Goal: Task Accomplishment & Management: Manage account settings

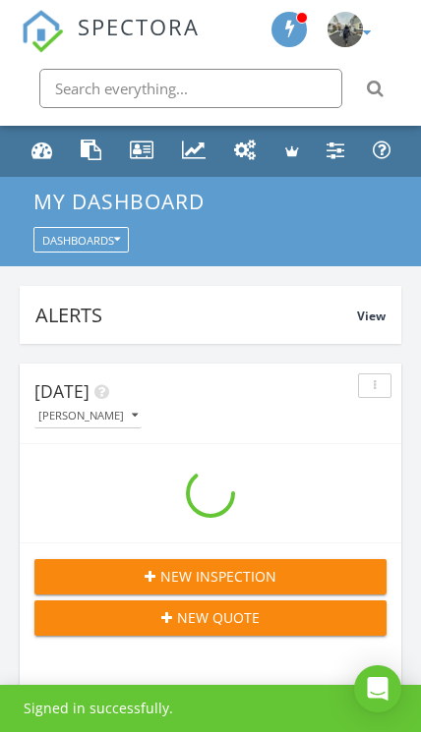
scroll to position [3363, 422]
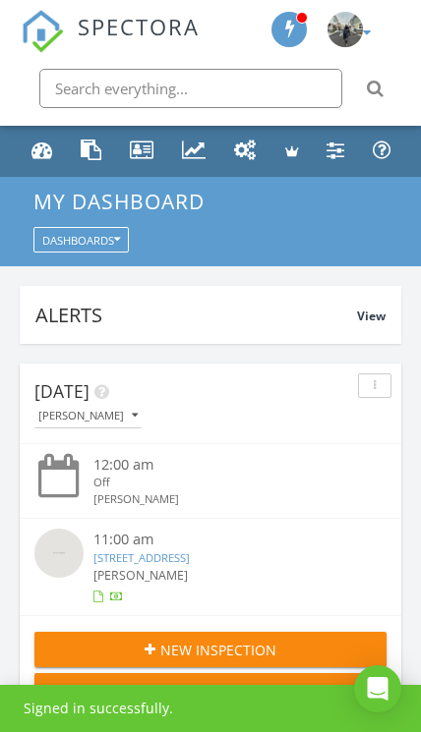
click at [275, 80] on input "text" at bounding box center [190, 88] width 303 height 39
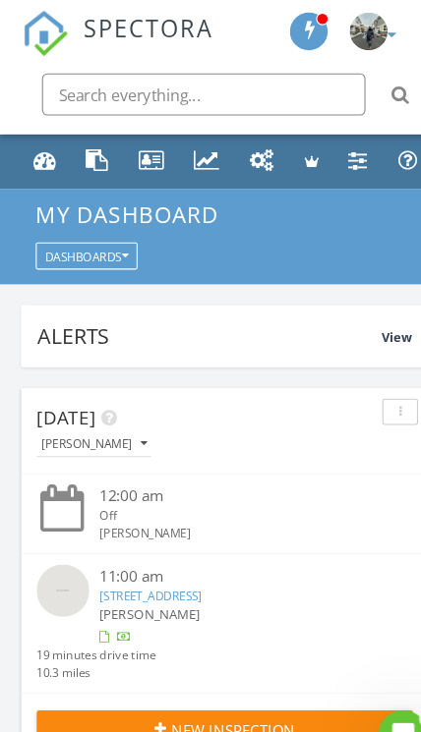
scroll to position [0, 0]
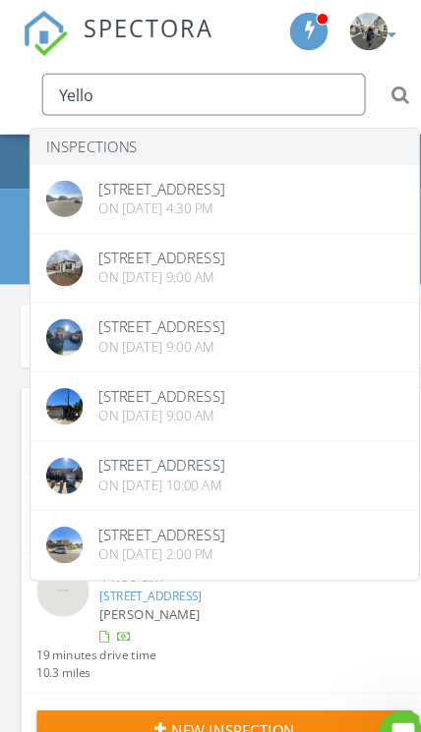
type input "Yello"
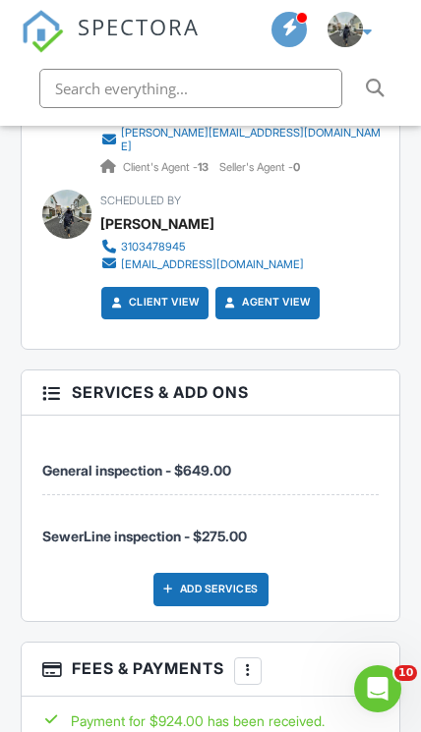
scroll to position [2854, 0]
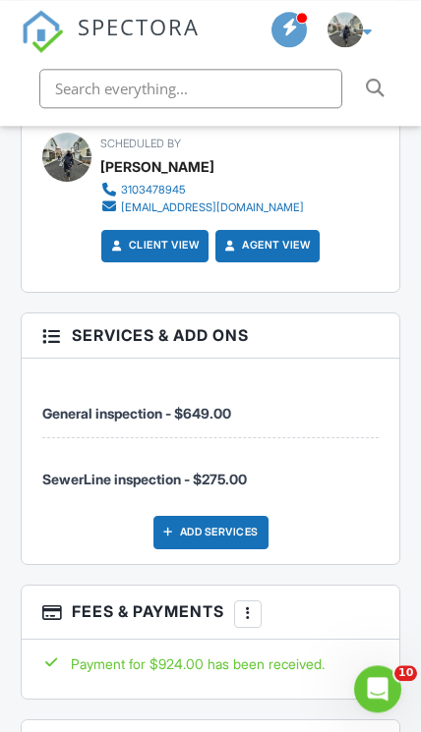
click at [255, 606] on div at bounding box center [249, 615] width 18 height 18
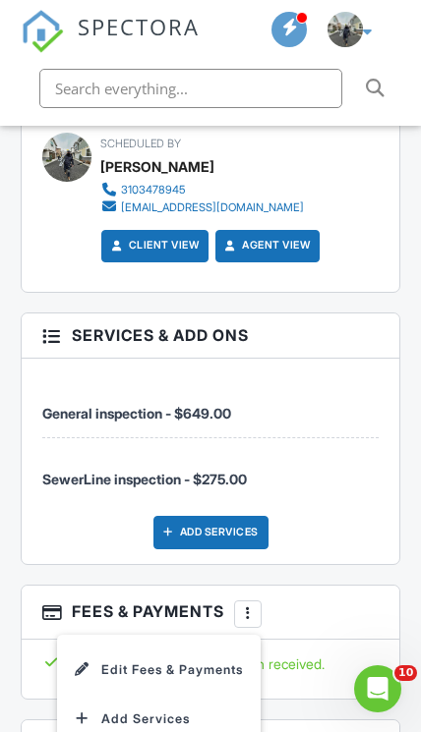
click at [230, 647] on li "Edit Fees & Payments" at bounding box center [158, 670] width 183 height 49
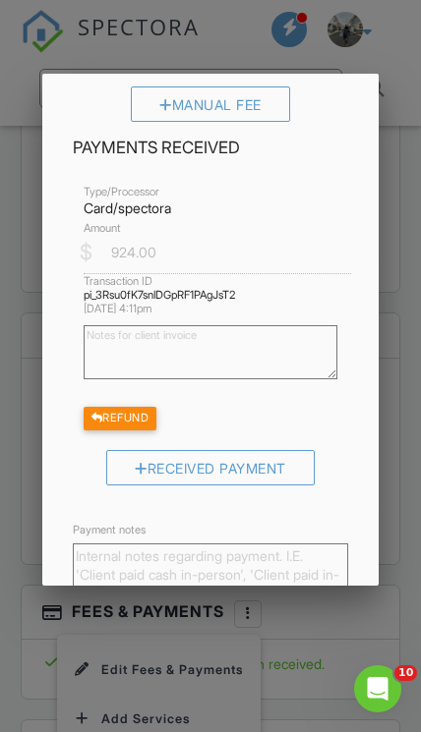
scroll to position [813, 0]
click at [152, 430] on div "Refund" at bounding box center [121, 418] width 74 height 23
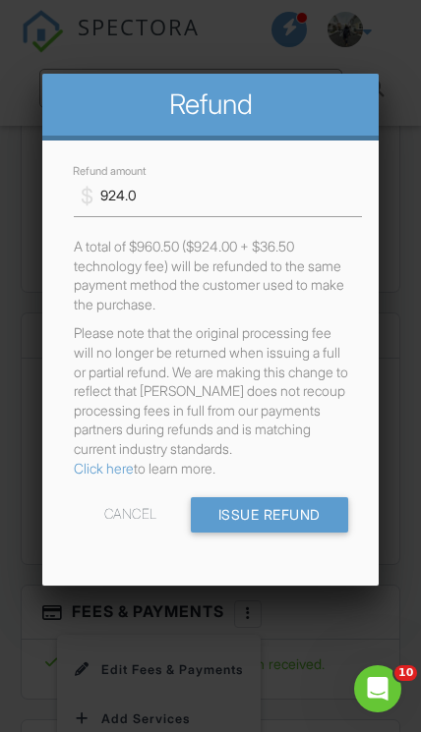
scroll to position [0, 0]
click at [128, 533] on div "Cancel" at bounding box center [130, 514] width 53 height 35
click at [224, 203] on input "924.0" at bounding box center [217, 196] width 288 height 42
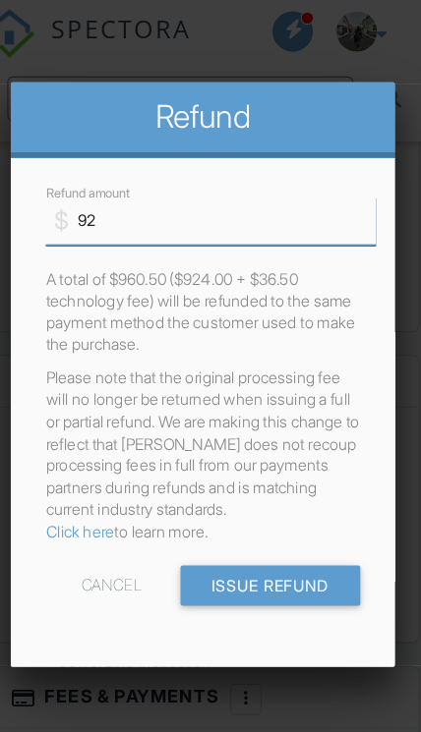
type input "9"
type input "275.00"
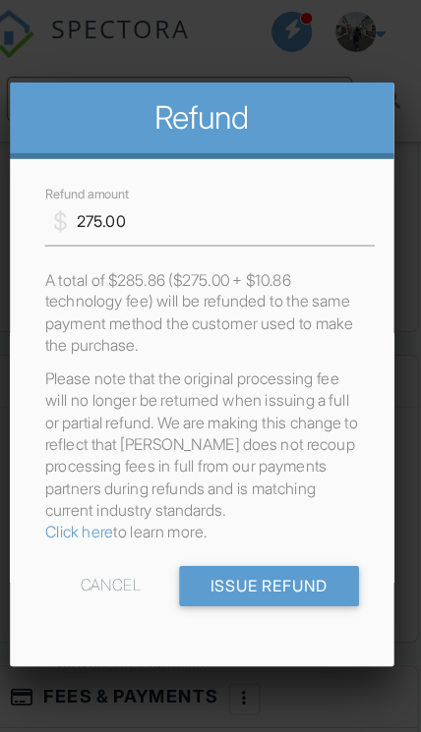
click at [251, 533] on input "Issue Refund" at bounding box center [269, 514] width 157 height 35
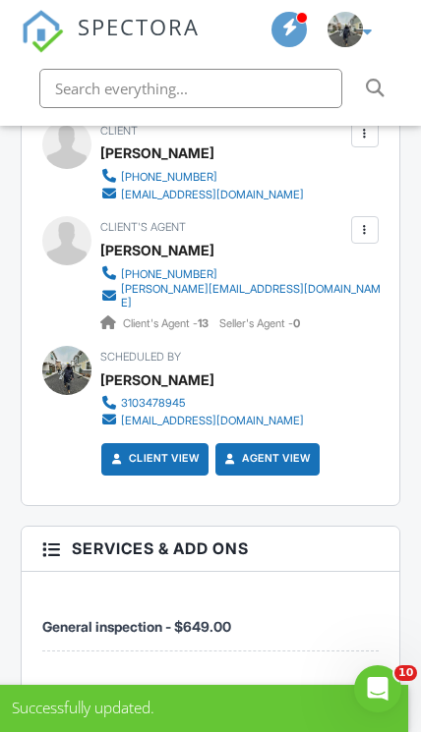
scroll to position [2878, 0]
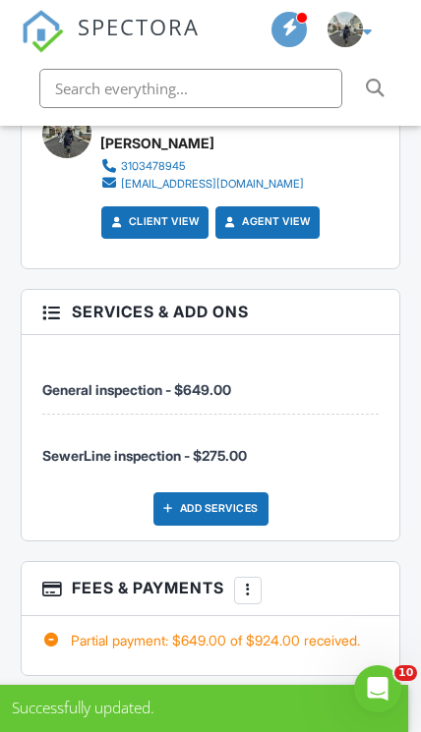
click at [262, 577] on div "More" at bounding box center [248, 591] width 28 height 28
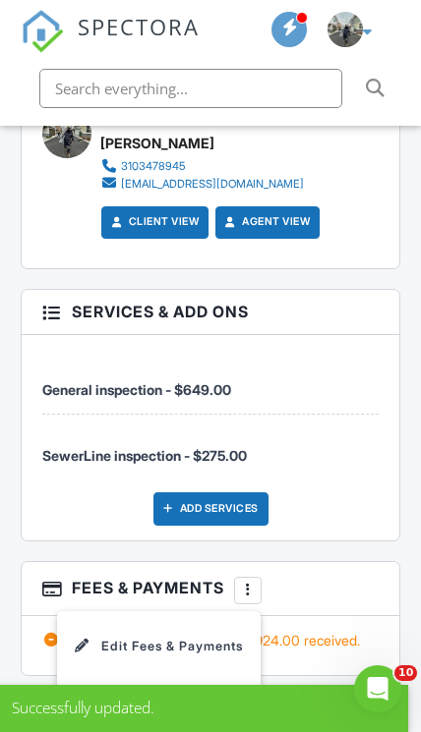
click at [227, 622] on li "Edit Fees & Payments" at bounding box center [158, 646] width 183 height 49
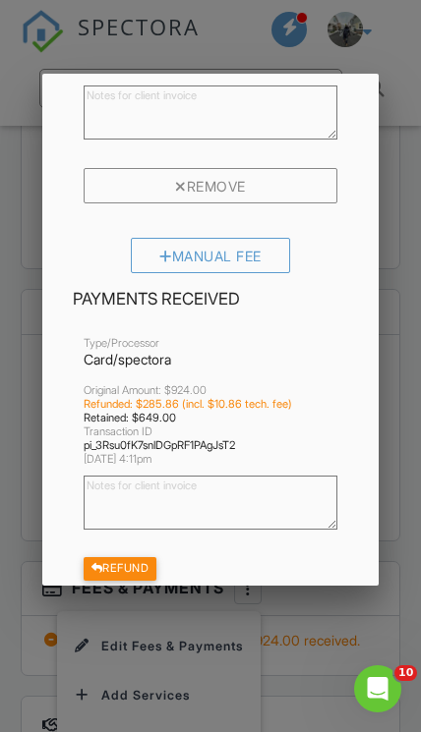
scroll to position [792, 0]
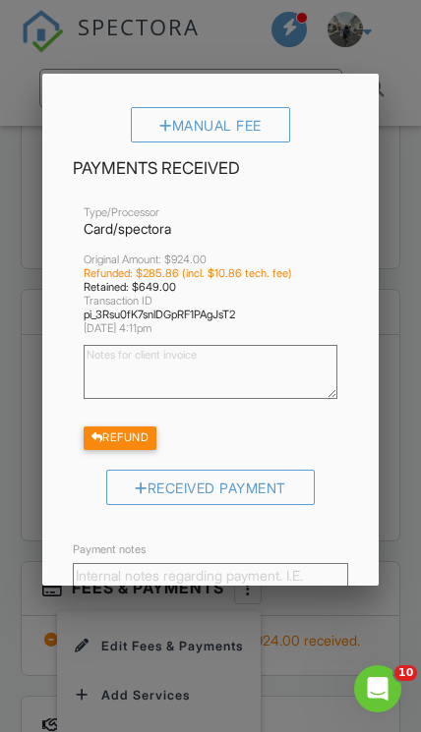
click at [150, 448] on div "Refund" at bounding box center [121, 438] width 74 height 23
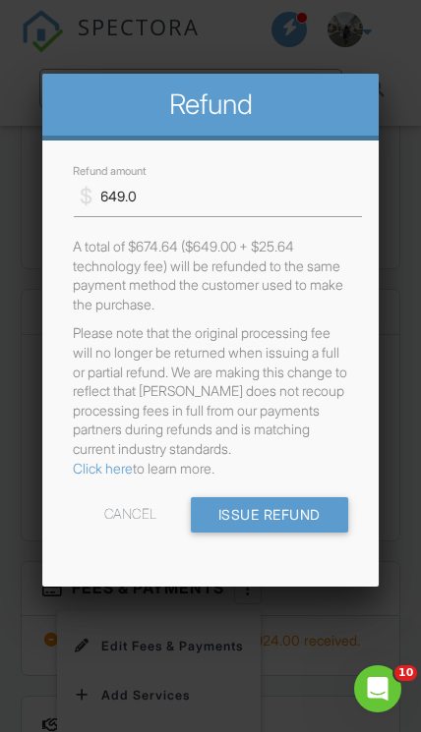
scroll to position [0, 0]
click at [116, 531] on div "Cancel" at bounding box center [130, 514] width 53 height 35
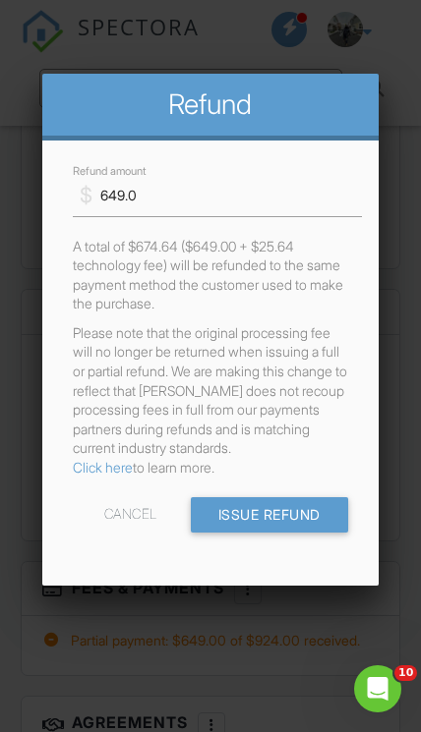
click at [129, 532] on div "Cancel" at bounding box center [130, 514] width 53 height 35
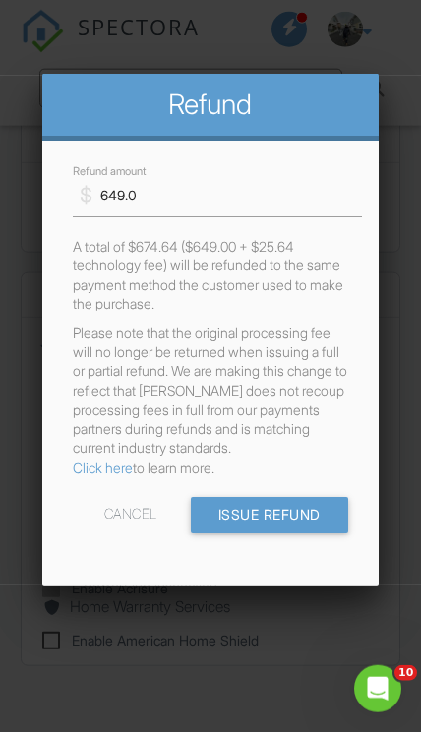
scroll to position [3508, 0]
click at [410, 491] on div at bounding box center [210, 359] width 421 height 915
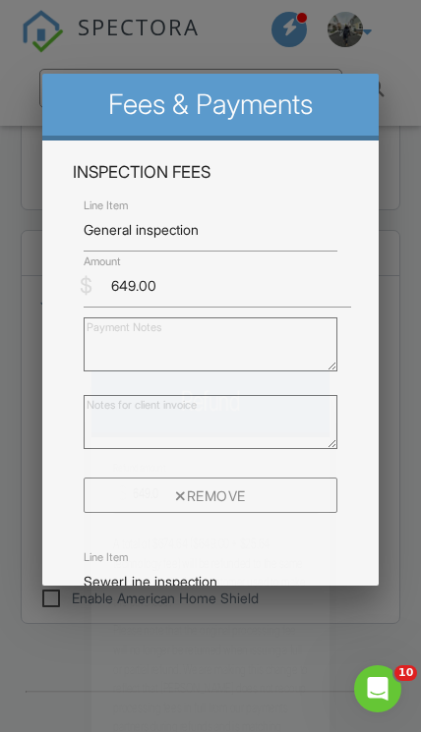
click at [392, 465] on div "Show Partnership Offers Display enabled Partnership Offers for this inspection.…" at bounding box center [210, 449] width 377 height 347
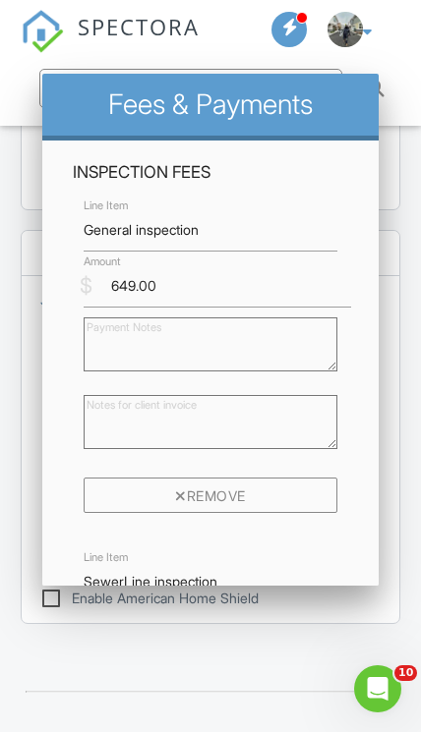
click at [393, 452] on div "Show Partnership Offers Display enabled Partnership Offers for this inspection.…" at bounding box center [210, 449] width 377 height 347
click at [396, 421] on div "Show Partnership Offers Display enabled Partnership Offers for this inspection.…" at bounding box center [210, 449] width 377 height 347
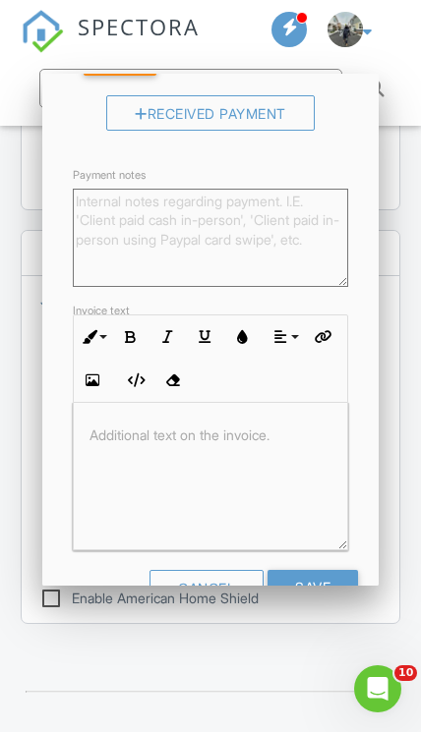
scroll to position [1166, 0]
click at [197, 603] on div "Cancel" at bounding box center [206, 588] width 114 height 35
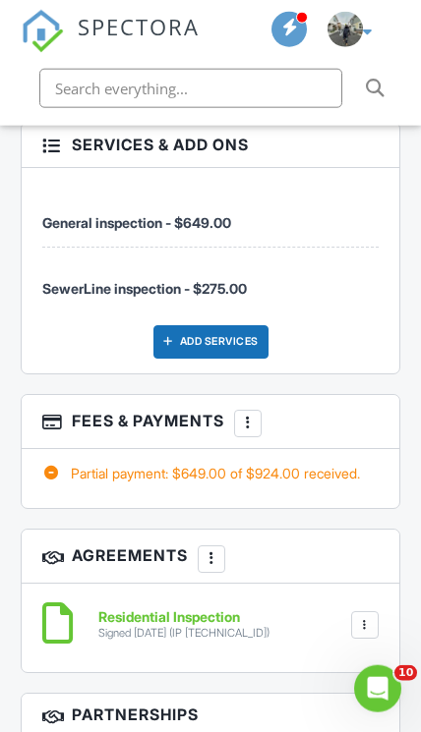
scroll to position [3046, 0]
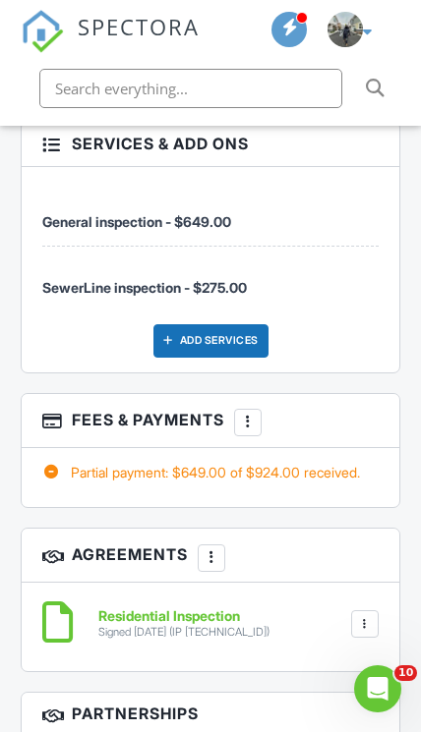
click at [243, 409] on div "More" at bounding box center [248, 423] width 28 height 28
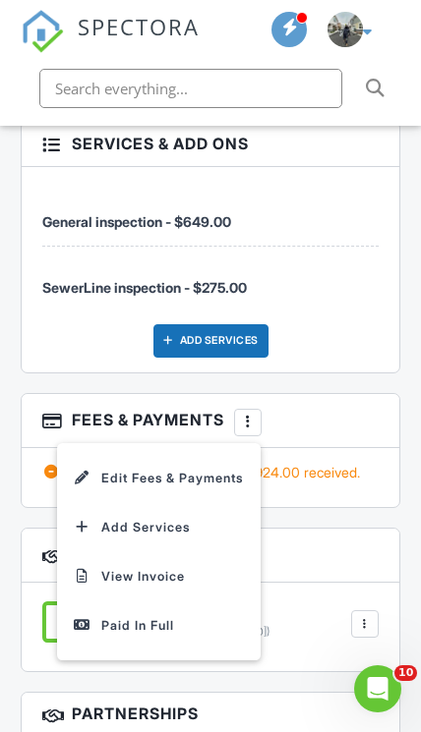
click at [221, 463] on li "Edit Fees & Payments" at bounding box center [158, 478] width 183 height 49
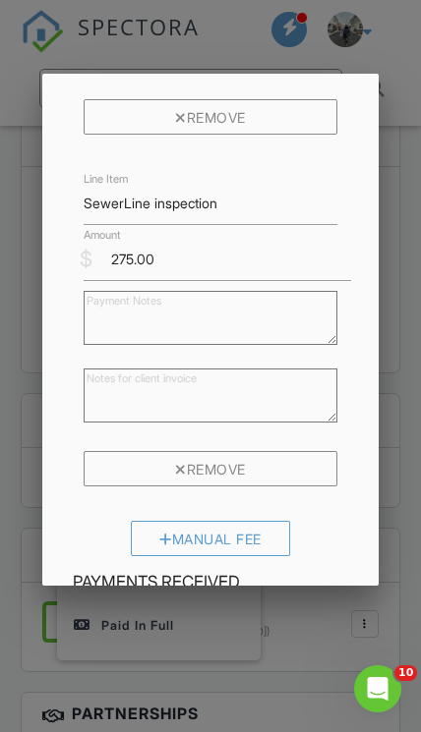
scroll to position [379, 0]
click at [287, 482] on div "Remove" at bounding box center [211, 467] width 254 height 35
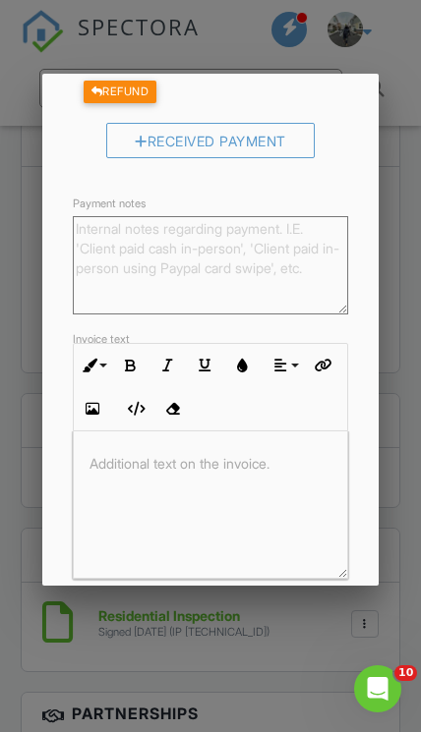
scroll to position [789, 0]
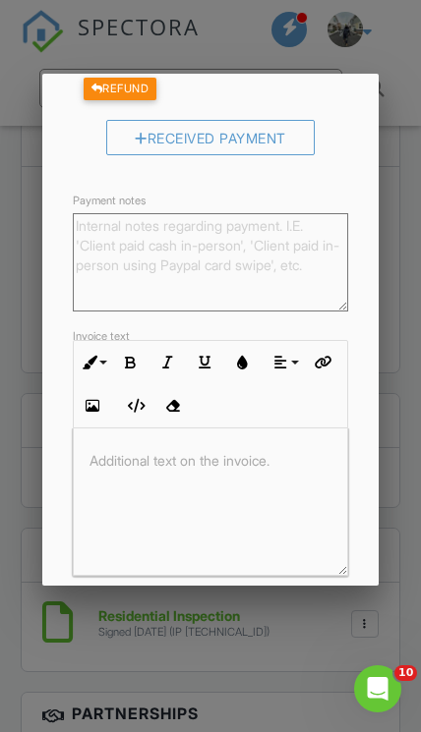
click at [311, 630] on input "Save" at bounding box center [312, 613] width 90 height 35
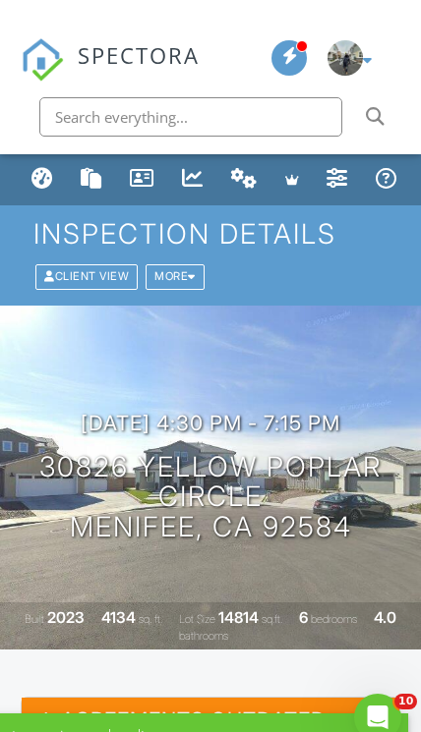
scroll to position [455, 0]
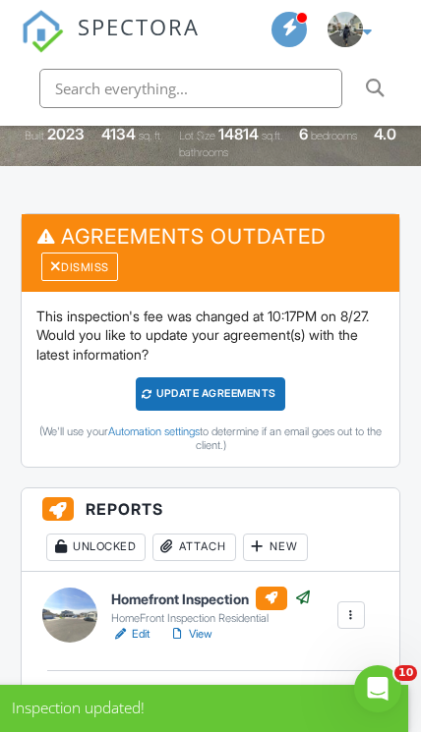
click at [67, 261] on div "Dismiss" at bounding box center [79, 267] width 77 height 28
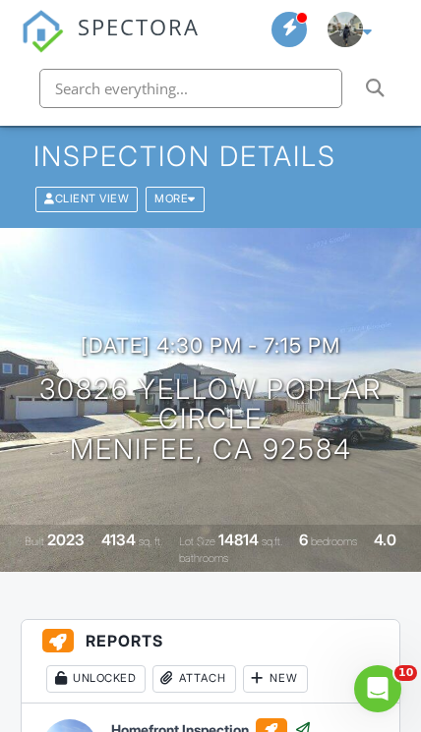
scroll to position [0, 0]
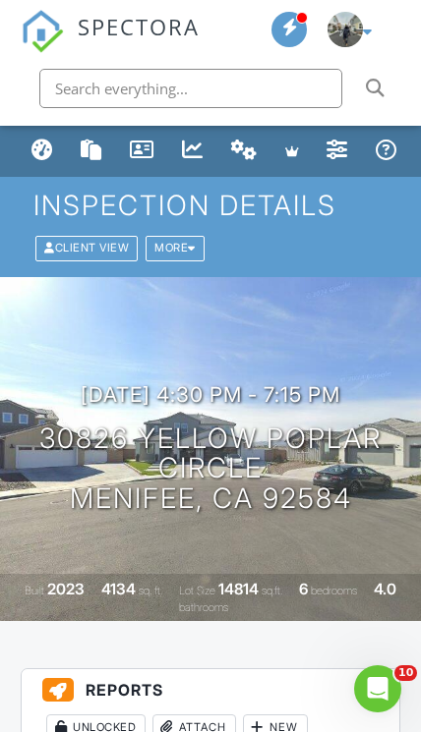
click at [219, 104] on input "text" at bounding box center [190, 88] width 303 height 39
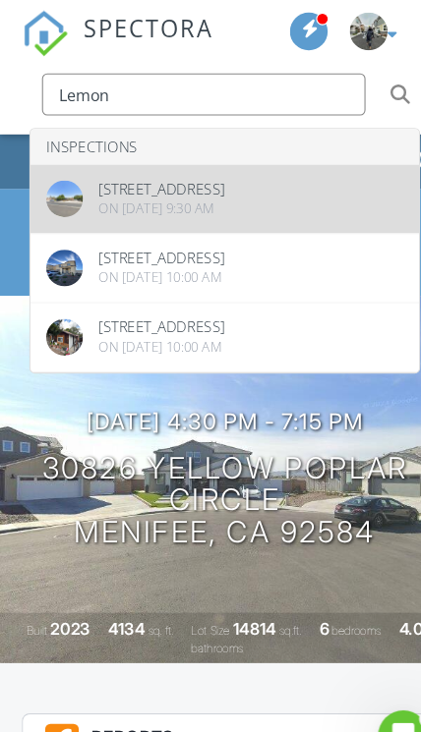
type input "Lemon"
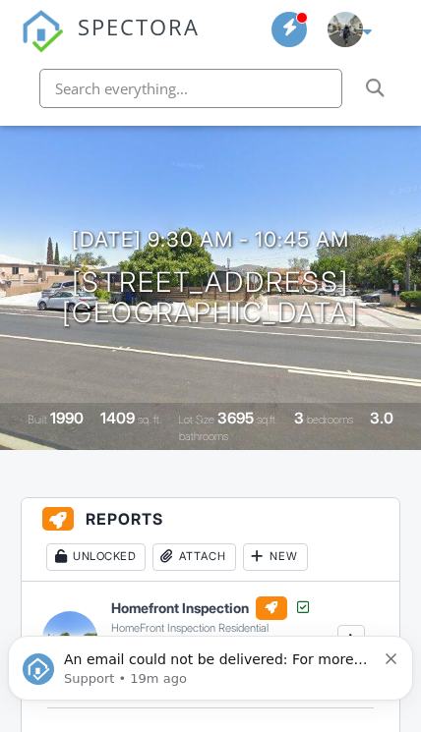
scroll to position [171, 0]
